Goal: Register for event/course

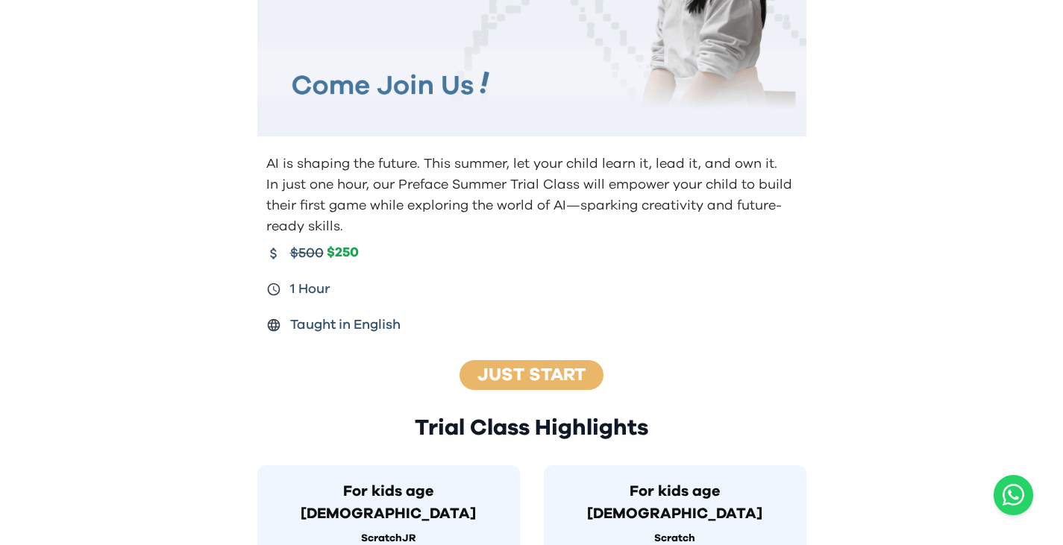
scroll to position [149, 0]
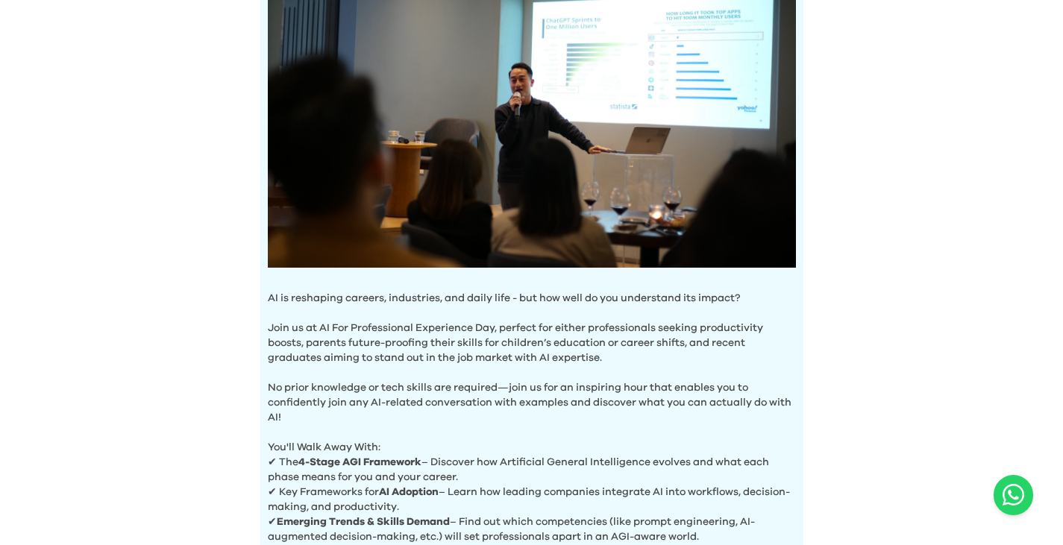
scroll to position [224, 0]
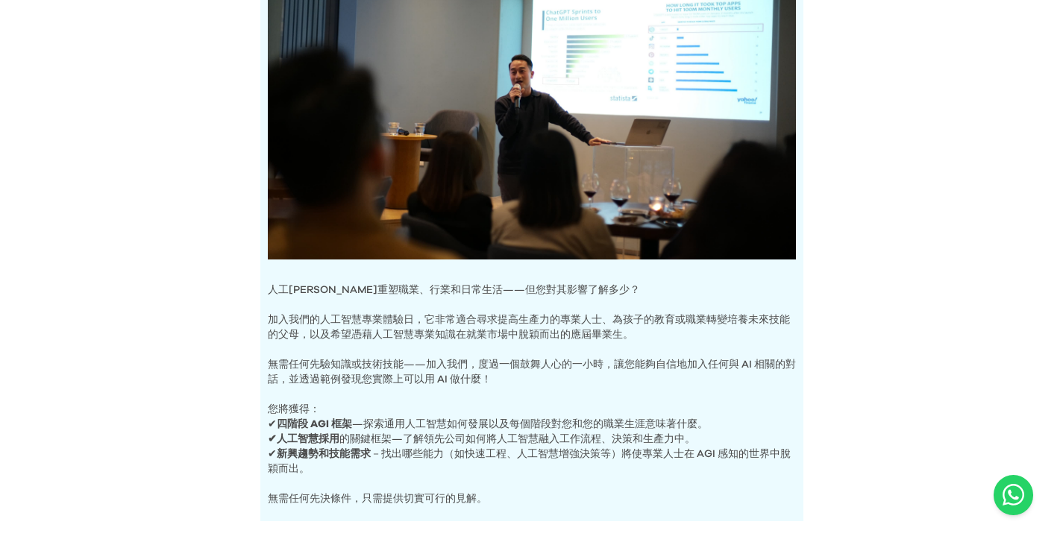
click at [945, 208] on div "人工智慧體驗[DEMOGRAPHIC_DATA] 人工[PERSON_NAME]重塑職業、行業和日常生活——但您對其影響了解多少？ 加入我們的人工智慧專業體驗…" at bounding box center [531, 288] width 1063 height 1024
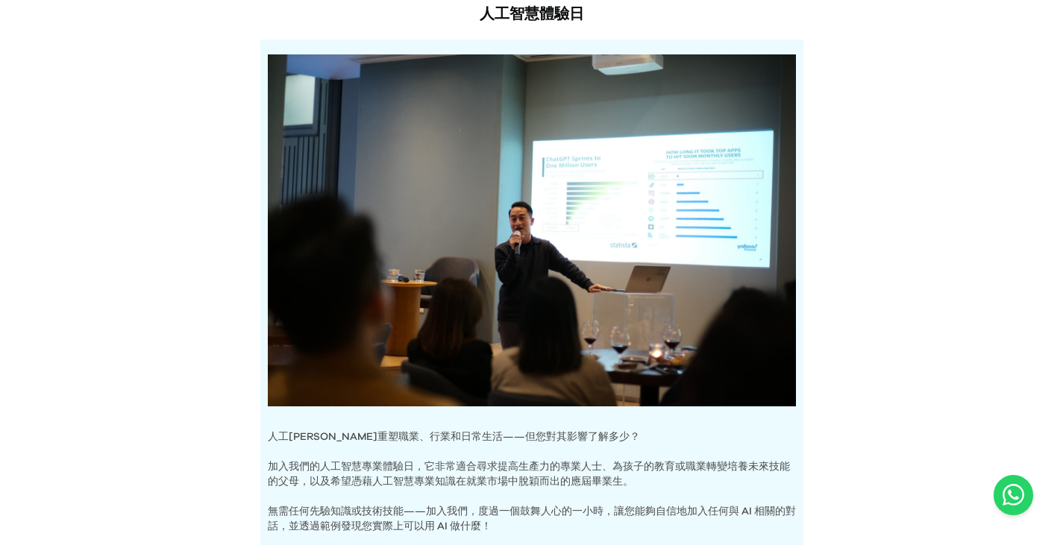
scroll to position [0, 0]
